Goal: Transaction & Acquisition: Purchase product/service

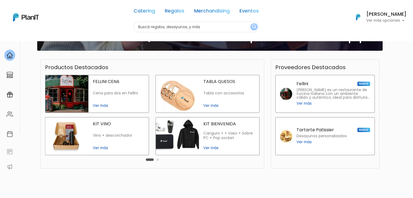
scroll to position [109, 0]
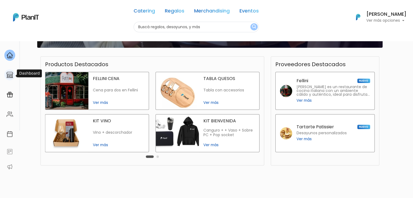
click at [11, 77] on img at bounding box center [10, 75] width 7 height 7
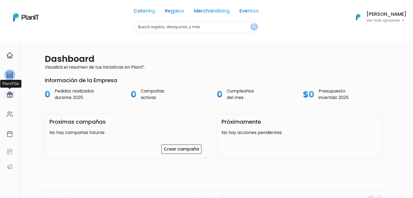
click at [8, 95] on img at bounding box center [10, 94] width 7 height 7
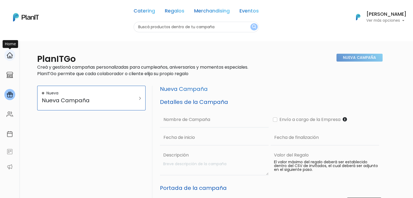
click at [11, 57] on img at bounding box center [10, 55] width 7 height 7
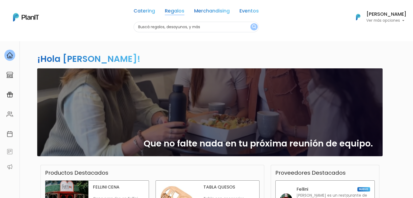
click at [171, 12] on link "Regalos" at bounding box center [175, 12] width 20 height 7
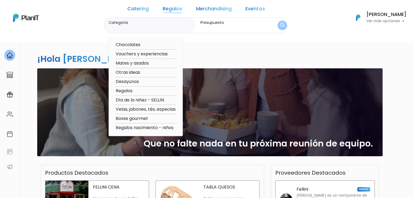
click at [140, 90] on option "Regalos" at bounding box center [145, 91] width 61 height 7
type input "Regalos"
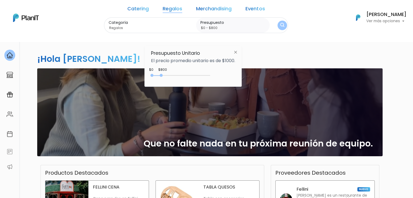
type input "$0 - $750"
click at [162, 75] on div "0 : 750 0 750" at bounding box center [181, 76] width 57 height 5
click at [279, 26] on img "submit" at bounding box center [282, 25] width 6 height 7
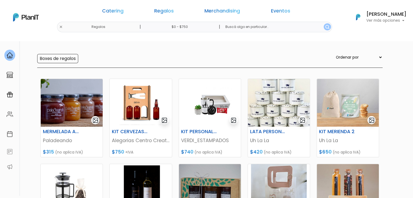
scroll to position [27, 0]
